Goal: Transaction & Acquisition: Purchase product/service

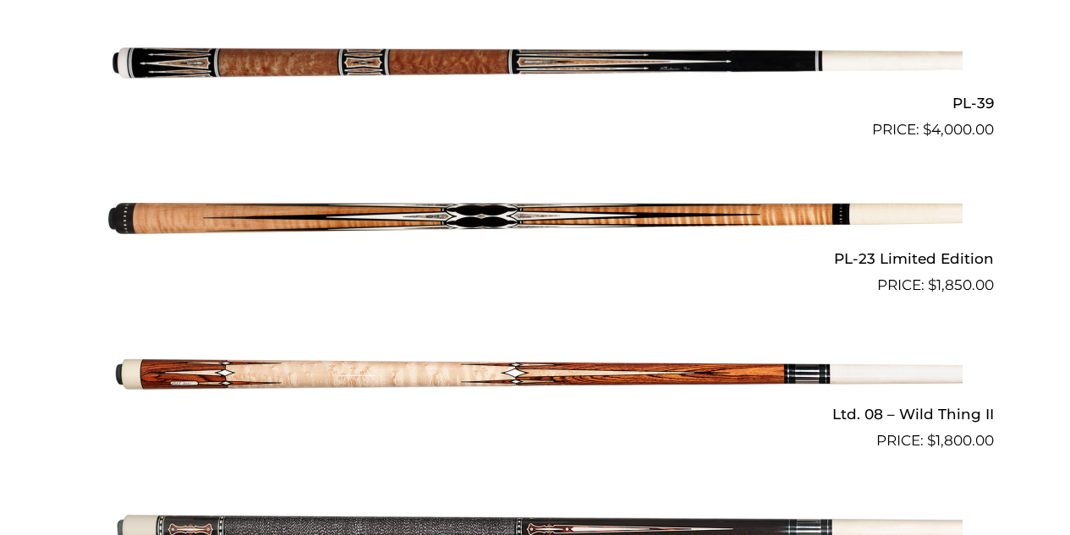
scroll to position [2139, 0]
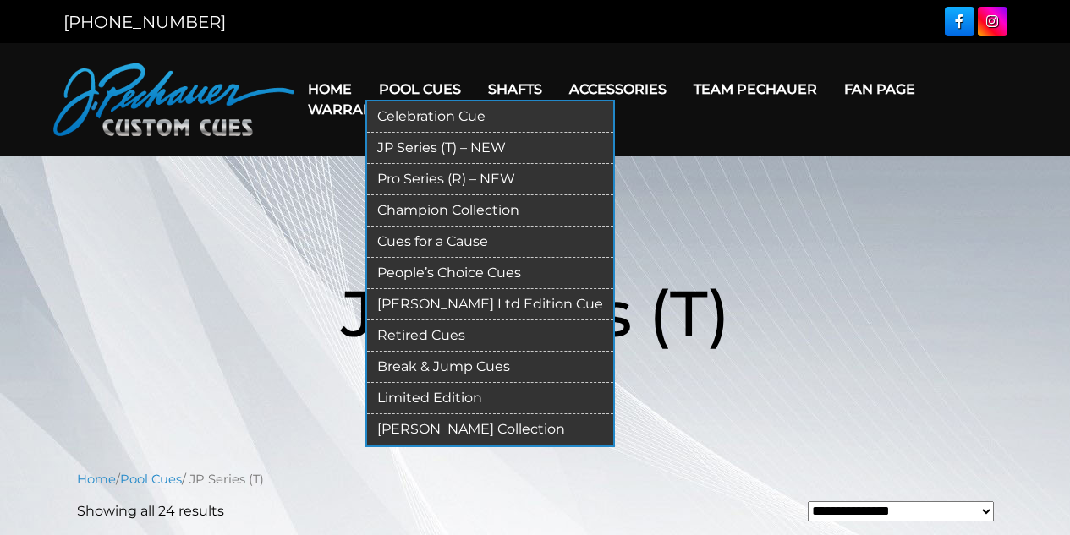
click at [453, 182] on link "Pro Series (R) – NEW" at bounding box center [490, 179] width 246 height 31
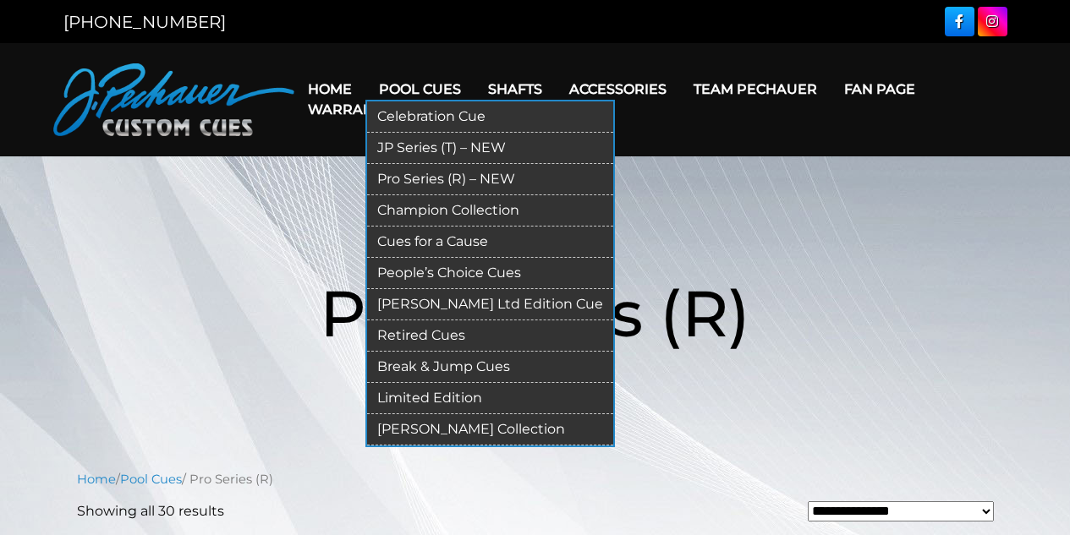
click at [457, 394] on link "Limited Edition" at bounding box center [490, 398] width 246 height 31
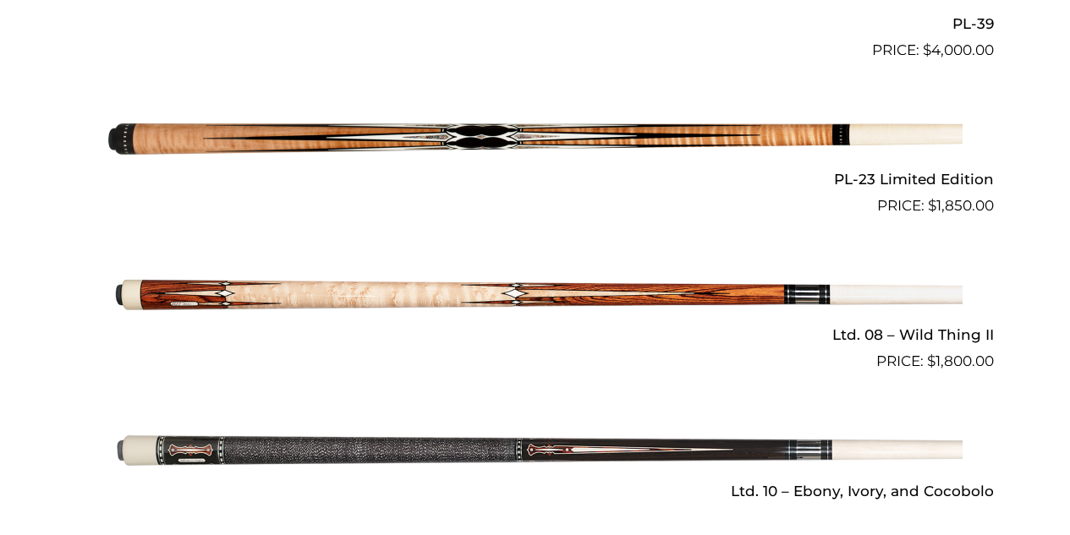
scroll to position [2222, 0]
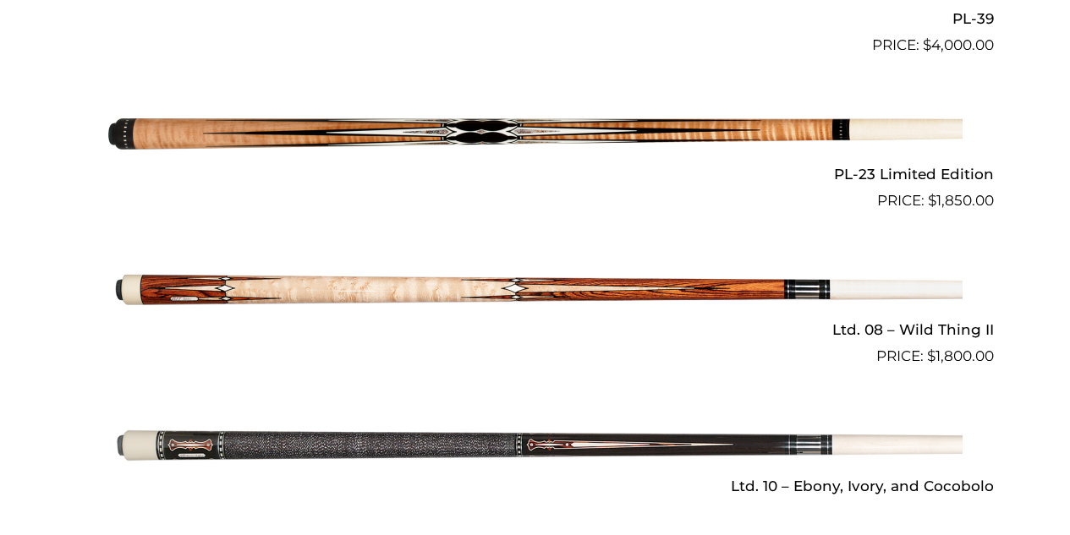
click at [504, 131] on img at bounding box center [535, 134] width 854 height 142
